Goal: Transaction & Acquisition: Purchase product/service

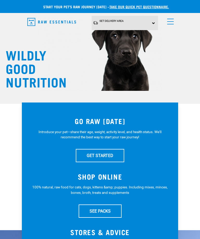
click at [172, 22] on link "menu" at bounding box center [168, 20] width 9 height 9
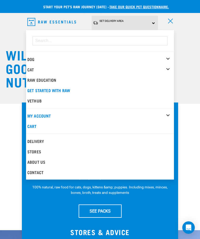
click at [169, 61] on div "Dog" at bounding box center [100, 59] width 146 height 10
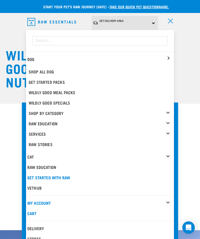
click at [70, 91] on link "Wildly Good Meal Packs" at bounding box center [100, 92] width 146 height 10
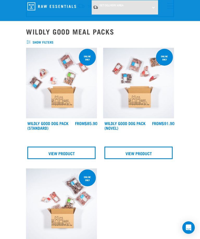
scroll to position [44, 0]
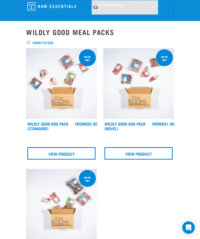
click at [142, 97] on img at bounding box center [138, 83] width 71 height 71
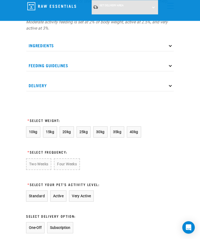
scroll to position [442, 0]
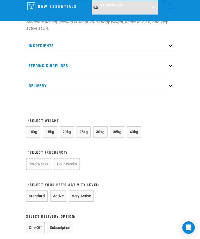
click at [69, 134] on span "20kg" at bounding box center [66, 132] width 9 height 4
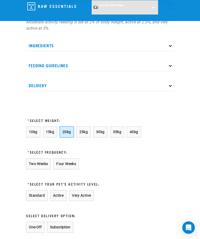
click at [75, 167] on button "Four Weeks" at bounding box center [65, 164] width 25 height 11
click at [88, 201] on button "Very Active" at bounding box center [81, 195] width 25 height 11
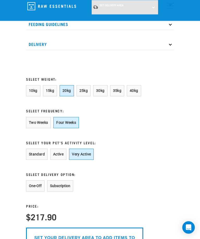
scroll to position [484, 0]
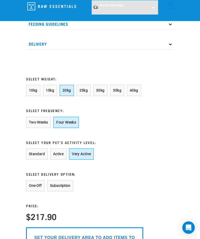
click at [67, 192] on button "Subscription" at bounding box center [60, 185] width 26 height 11
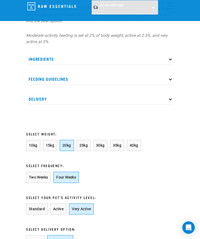
scroll to position [455, 0]
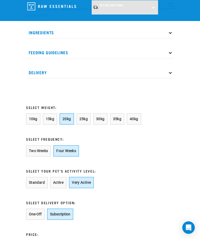
click at [137, 121] on span "40kg" at bounding box center [133, 119] width 9 height 4
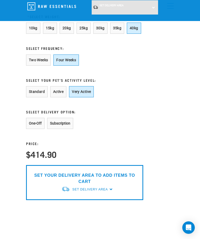
scroll to position [546, 0]
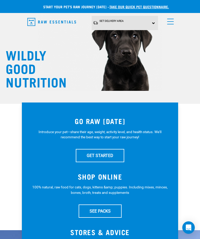
click at [168, 21] on span "menu" at bounding box center [170, 21] width 6 height 1
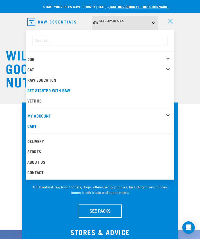
click at [169, 58] on div "Dog" at bounding box center [100, 59] width 146 height 10
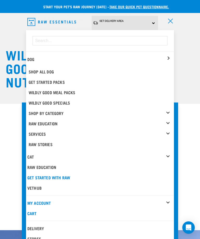
click at [62, 103] on link "Wildly Good Specials" at bounding box center [100, 103] width 146 height 10
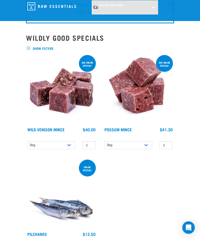
scroll to position [38, 0]
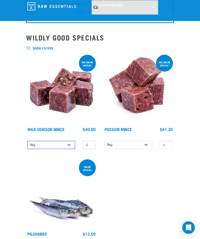
click at [68, 146] on select "3kg 1kg" at bounding box center [51, 145] width 48 height 8
select select "926"
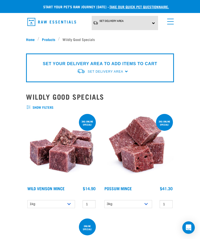
click at [148, 20] on div "Set Delivery Area North Island South Island" at bounding box center [125, 23] width 67 height 14
click at [168, 18] on link "menu" at bounding box center [168, 20] width 9 height 9
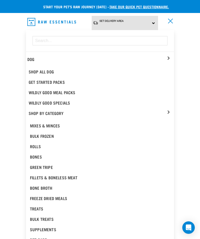
click at [44, 134] on div "Bulk Frozen" at bounding box center [100, 136] width 140 height 6
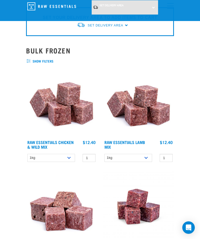
scroll to position [110, 0]
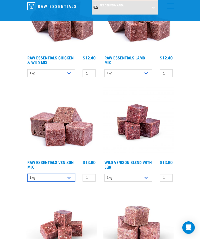
click at [70, 178] on select "1kg 3kg" at bounding box center [51, 178] width 48 height 8
select select "712"
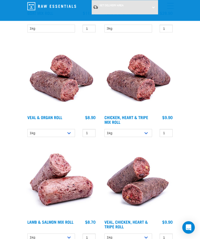
scroll to position [480, 0]
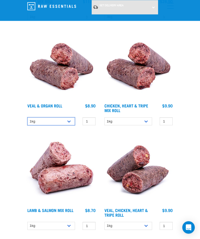
click at [71, 121] on select "1kg Bulk (10kg)" at bounding box center [51, 122] width 48 height 8
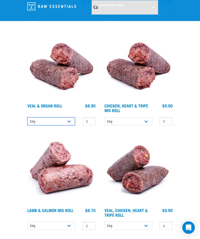
select select "920"
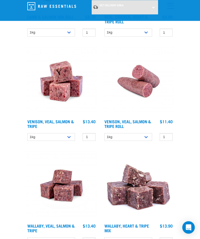
scroll to position [672, 0]
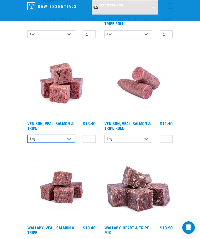
click at [68, 138] on select "1kg 3kg" at bounding box center [51, 139] width 48 height 8
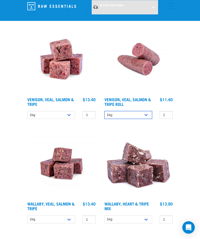
click at [146, 115] on select "1kg Bulk (10kg)" at bounding box center [128, 116] width 48 height 8
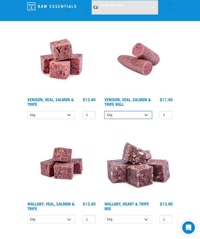
select select "336057"
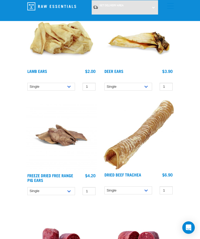
scroll to position [1358, 0]
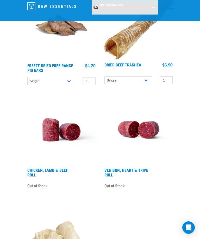
click at [54, 169] on link "Chicken, Lamb & Beef Roll" at bounding box center [47, 172] width 40 height 7
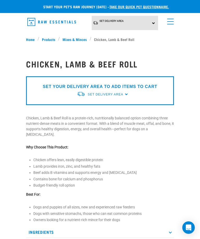
click at [167, 18] on link "menu" at bounding box center [168, 20] width 9 height 9
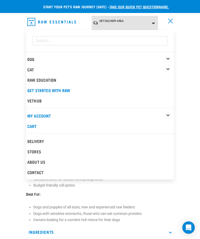
click at [49, 80] on link "Raw Education" at bounding box center [100, 80] width 148 height 10
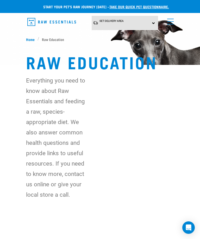
click at [173, 17] on link "menu" at bounding box center [168, 20] width 9 height 9
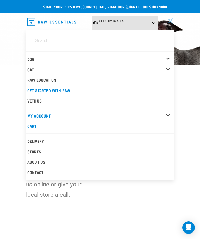
click at [33, 68] on link "Cat" at bounding box center [30, 69] width 6 height 2
click at [167, 69] on div "Cat" at bounding box center [100, 69] width 146 height 10
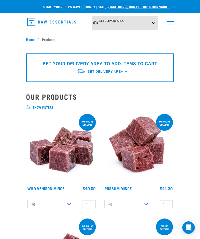
click at [168, 23] on link "menu" at bounding box center [168, 20] width 9 height 9
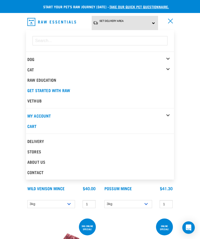
click at [170, 57] on div "Dog" at bounding box center [100, 59] width 146 height 10
